Goal: Task Accomplishment & Management: Manage account settings

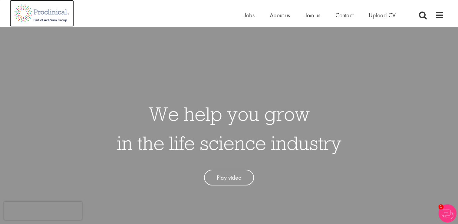
click at [58, 21] on img at bounding box center [42, 13] width 64 height 27
click at [250, 15] on span "Jobs" at bounding box center [250, 15] width 10 height 8
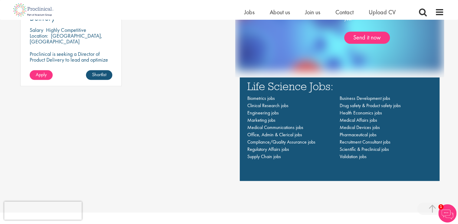
scroll to position [424, 0]
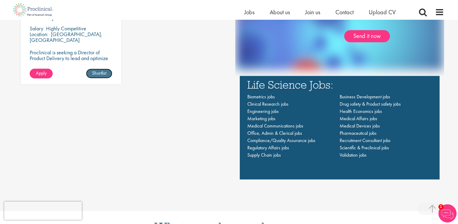
click at [102, 71] on link "Shortlist" at bounding box center [99, 73] width 26 height 10
click at [102, 72] on link "Shortlisted" at bounding box center [96, 73] width 31 height 10
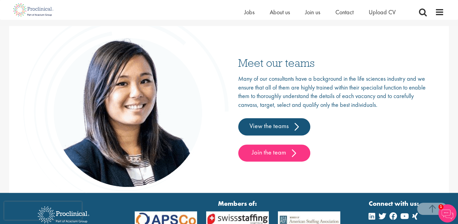
scroll to position [894, 0]
